Goal: Task Accomplishment & Management: Manage account settings

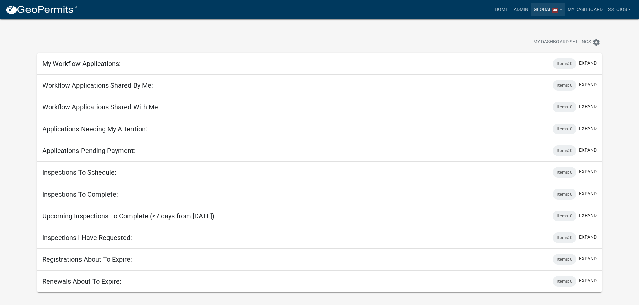
click at [537, 10] on link "Global 30" at bounding box center [548, 9] width 34 height 13
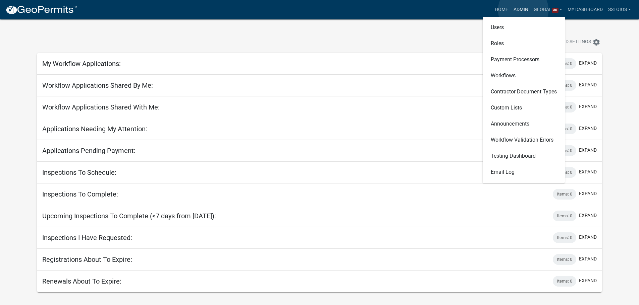
click at [523, 10] on link "Admin" at bounding box center [521, 9] width 20 height 13
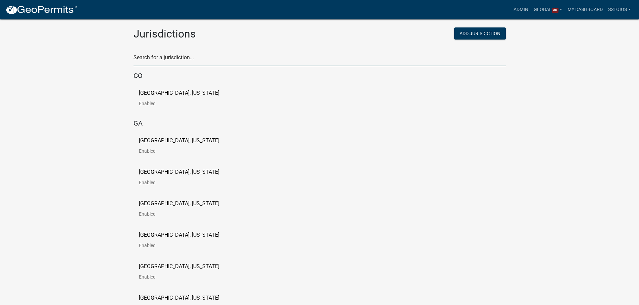
click at [160, 55] on input "text" at bounding box center [319, 60] width 372 height 14
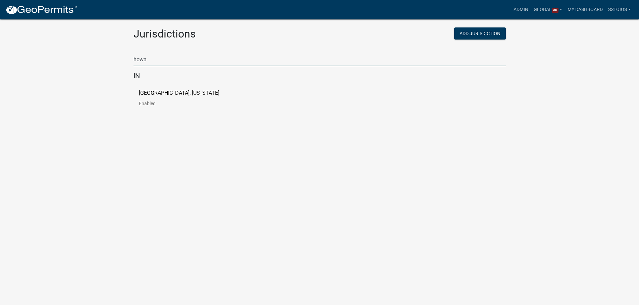
type input "howa"
click at [182, 91] on p "[GEOGRAPHIC_DATA], [US_STATE]" at bounding box center [179, 93] width 80 height 5
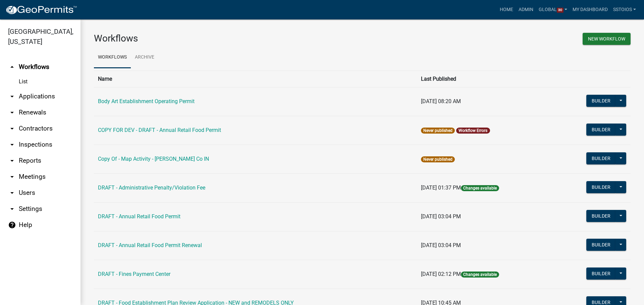
click at [37, 111] on link "arrow_drop_down Renewals" at bounding box center [40, 113] width 80 height 16
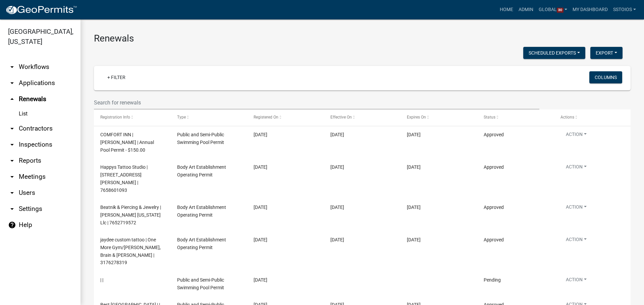
click at [38, 206] on link "arrow_drop_down Settings" at bounding box center [40, 209] width 80 height 16
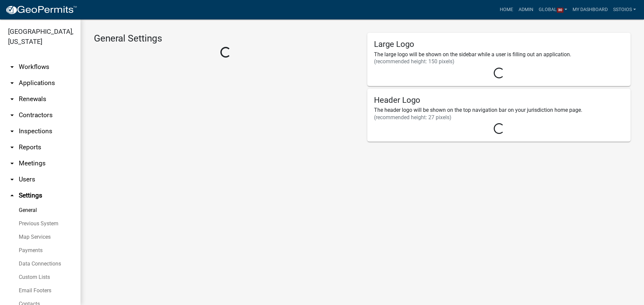
select select "9c9deb39-280e-482d-88ce-bc094a2fb335"
select select "IN"
select select "Eastern Standard Time"
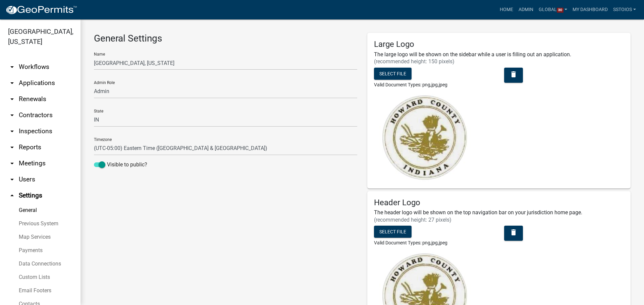
click at [41, 224] on link "Previous System" at bounding box center [40, 223] width 80 height 13
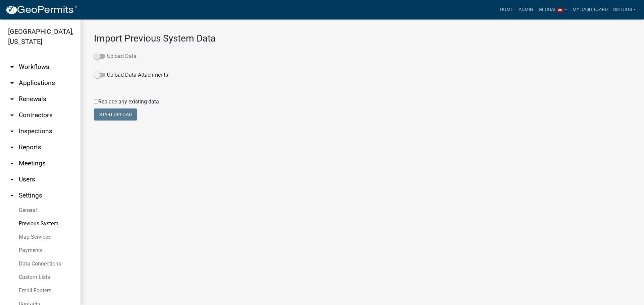
click at [102, 56] on span at bounding box center [99, 56] width 11 height 5
click at [107, 52] on input "Upload Data" at bounding box center [107, 52] width 0 height 0
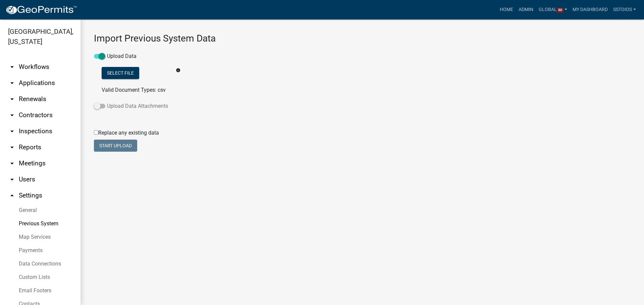
click at [104, 103] on label "Upload Data Attachments" at bounding box center [131, 106] width 74 height 8
click at [107, 102] on input "Upload Data Attachments" at bounding box center [107, 102] width 0 height 0
